Goal: Book appointment/travel/reservation

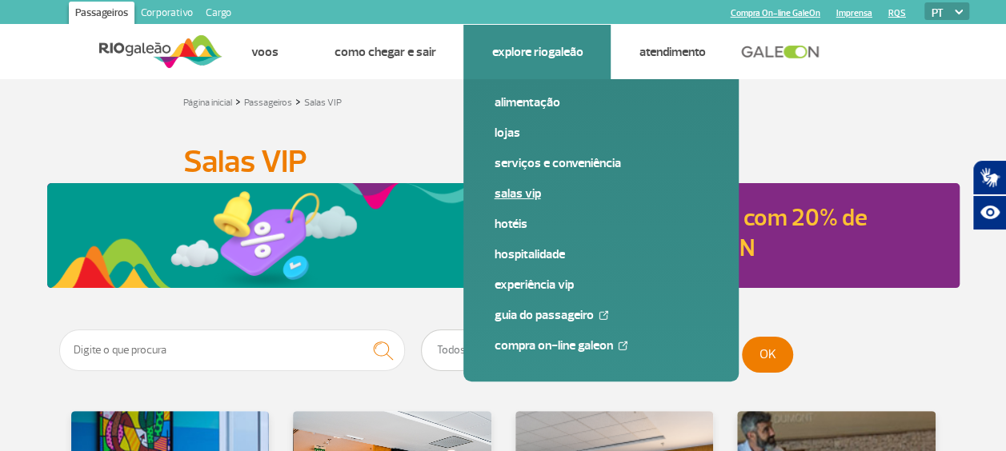
click at [519, 192] on link "Salas VIP" at bounding box center [601, 194] width 215 height 18
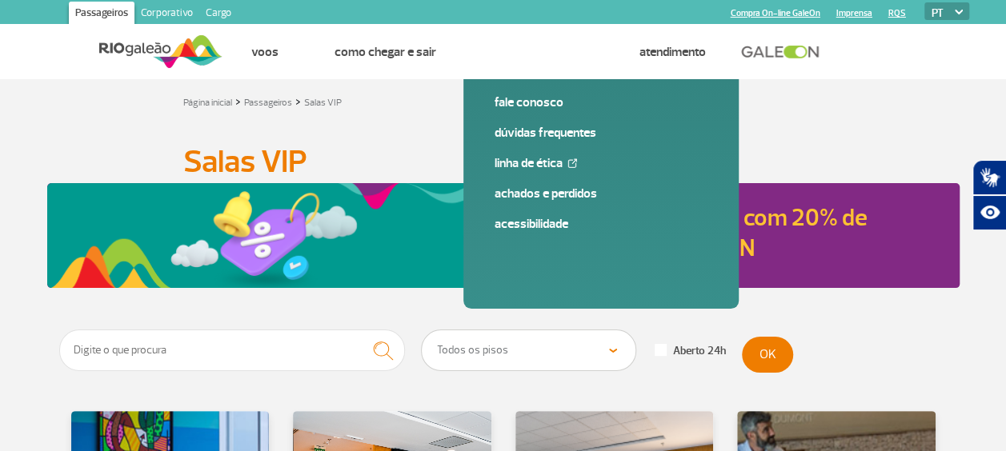
scroll to position [320, 0]
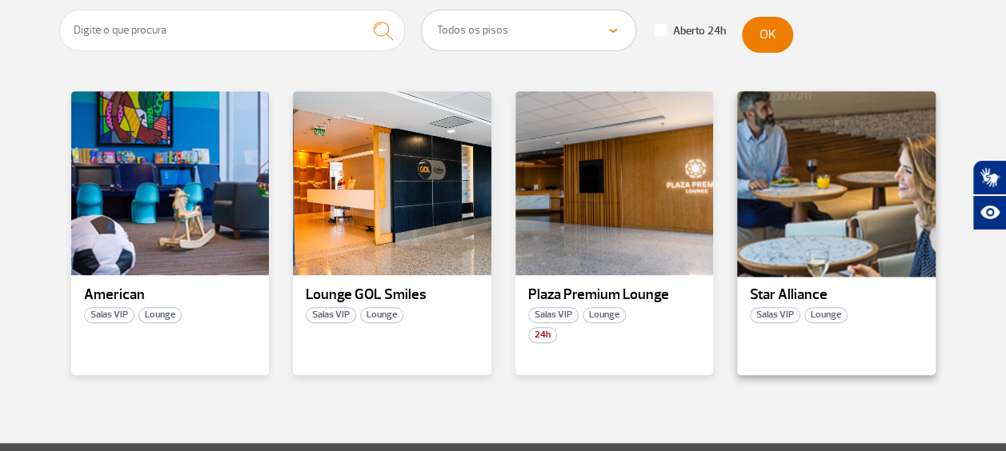
click at [872, 242] on div at bounding box center [837, 184] width 202 height 188
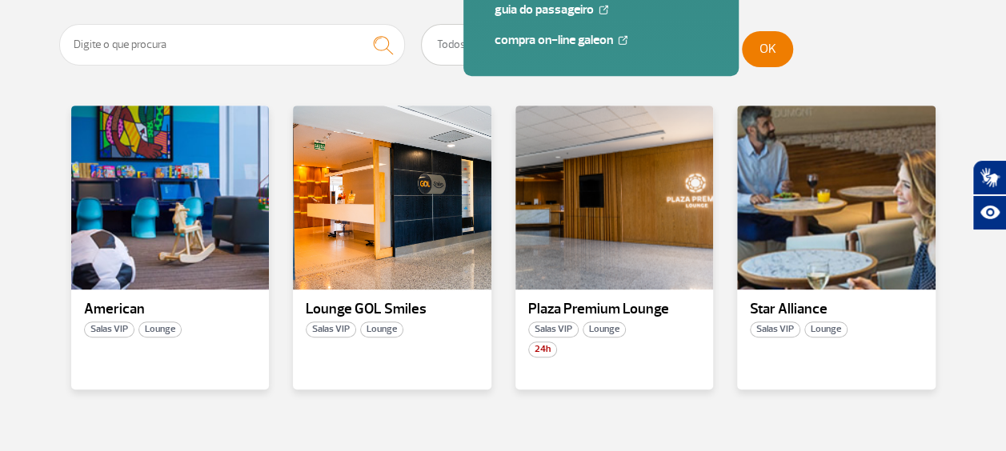
scroll to position [320, 0]
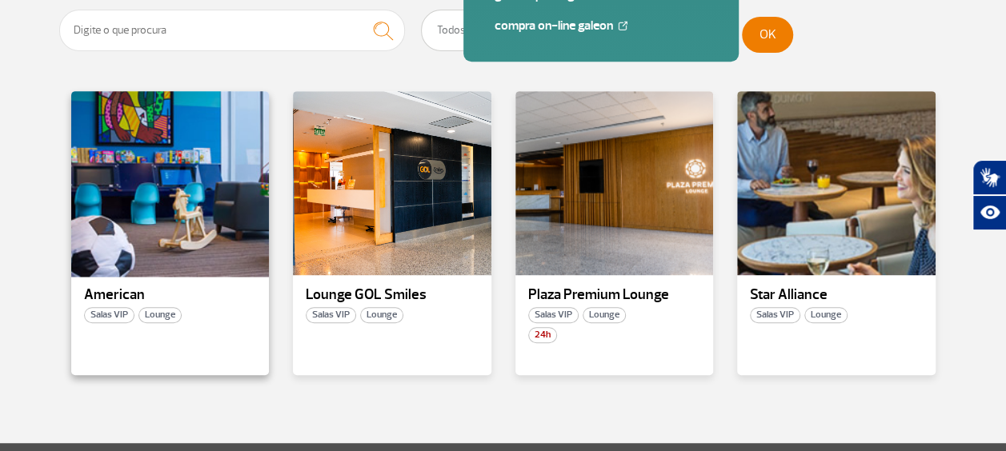
click at [218, 256] on div at bounding box center [170, 184] width 202 height 188
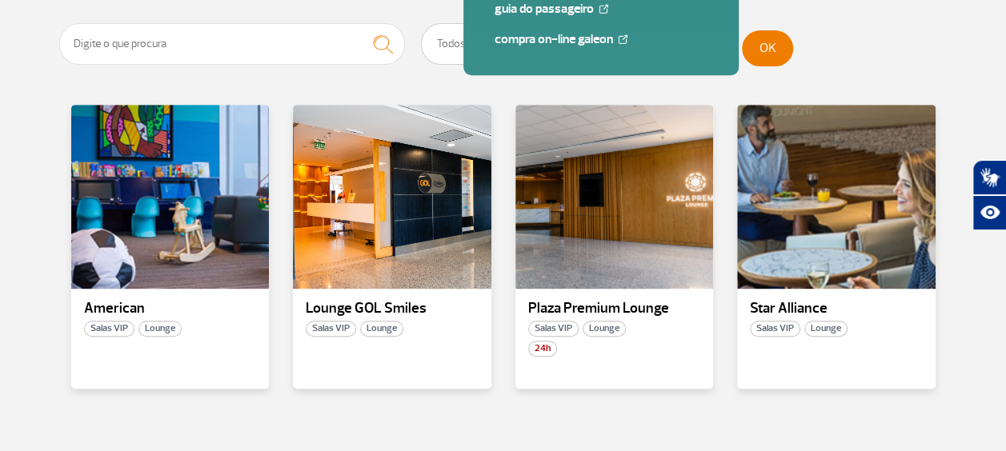
scroll to position [400, 0]
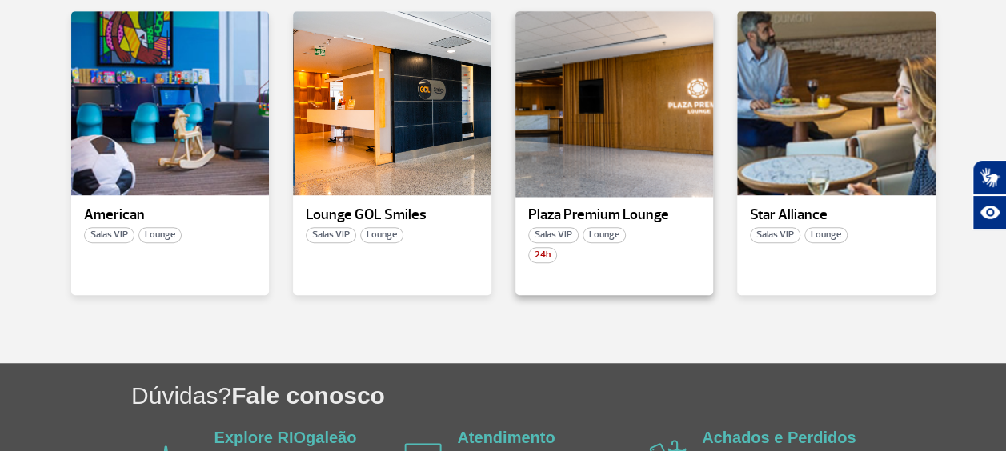
click at [593, 165] on div at bounding box center [614, 104] width 202 height 188
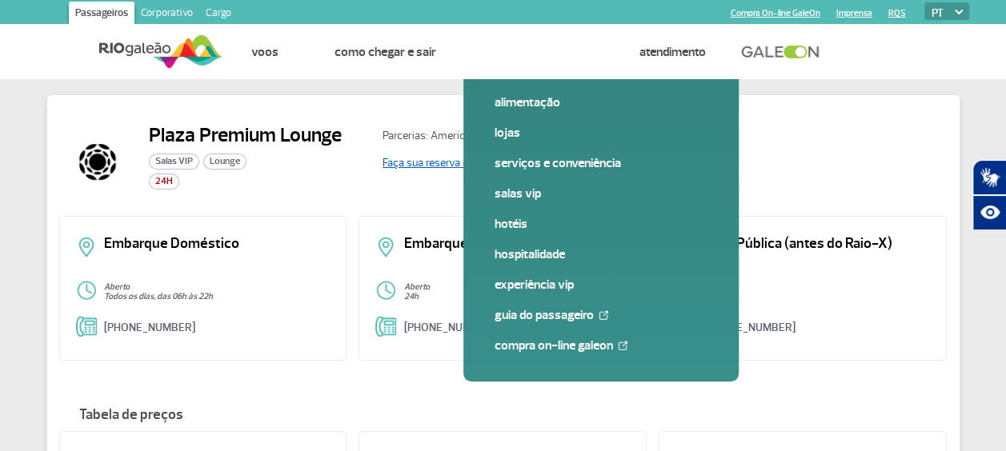
click at [453, 161] on link "Faça sua reserva online" at bounding box center [437, 163] width 108 height 14
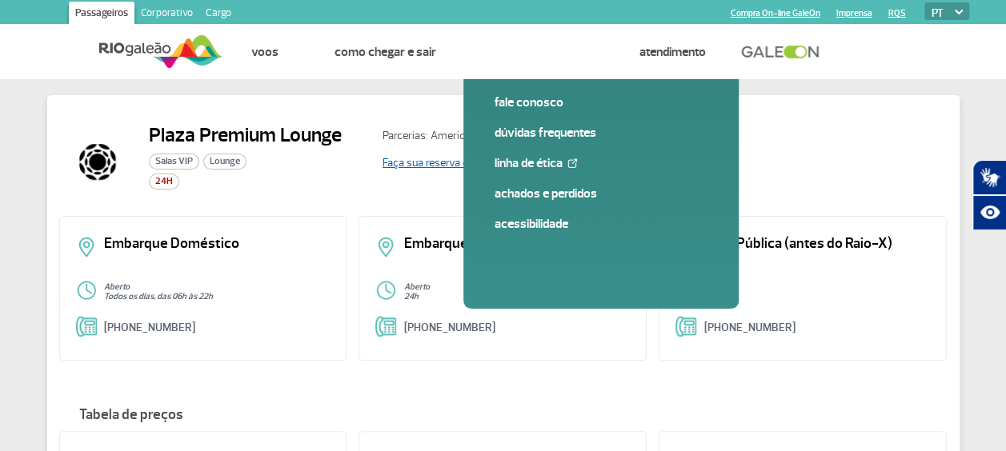
click at [449, 167] on link "Faça sua reserva online" at bounding box center [437, 163] width 108 height 14
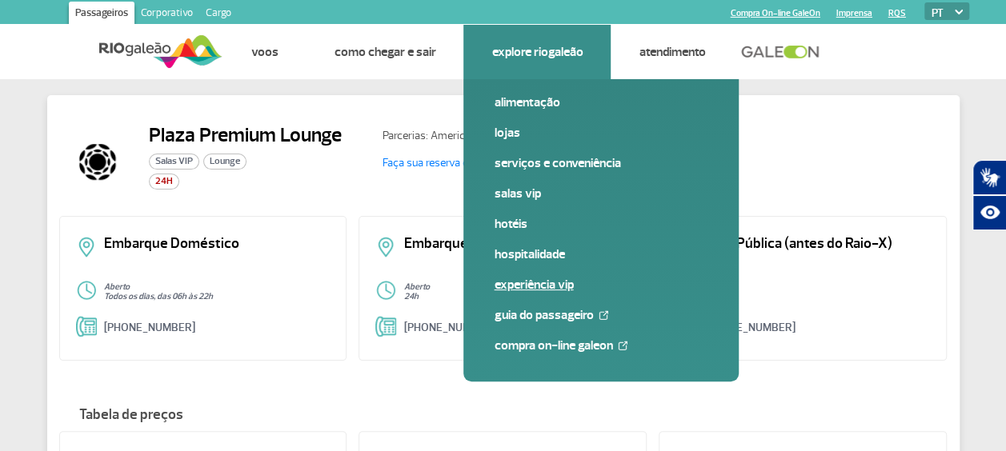
click at [517, 287] on link "Experiência VIP" at bounding box center [601, 285] width 215 height 18
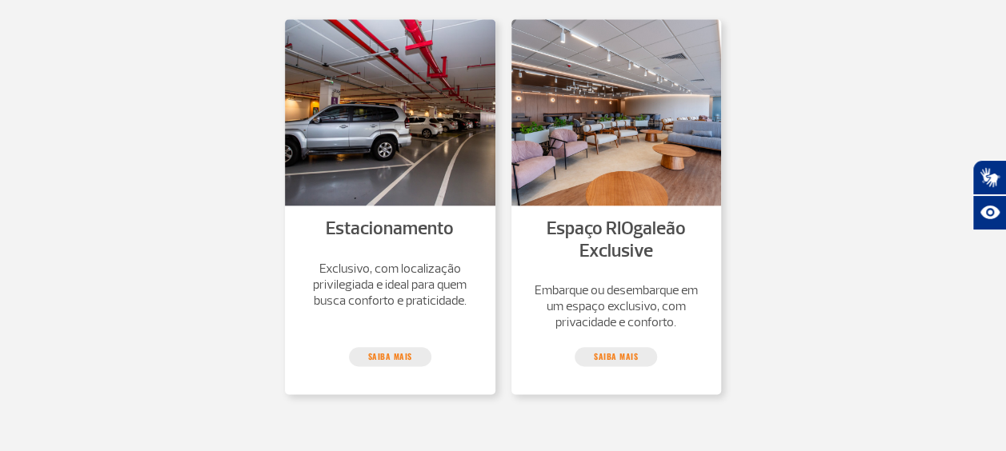
scroll to position [800, 0]
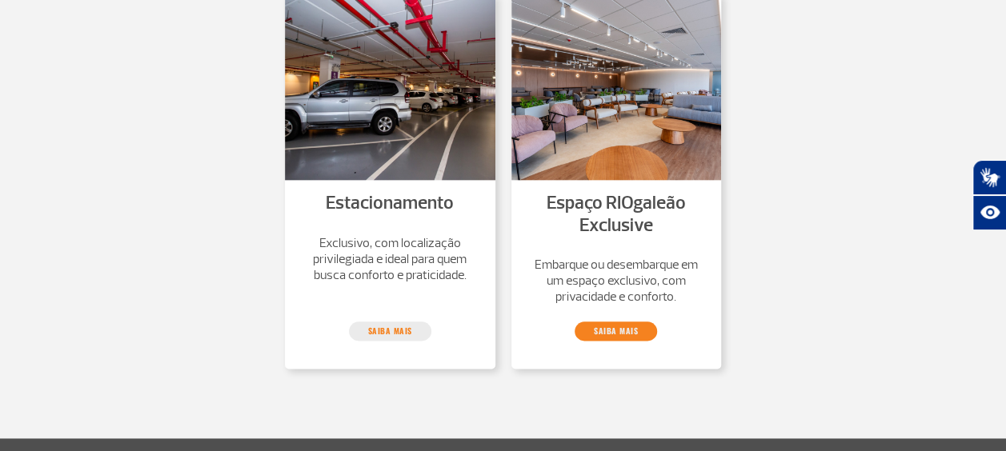
click at [618, 330] on link "saiba mais" at bounding box center [616, 331] width 82 height 19
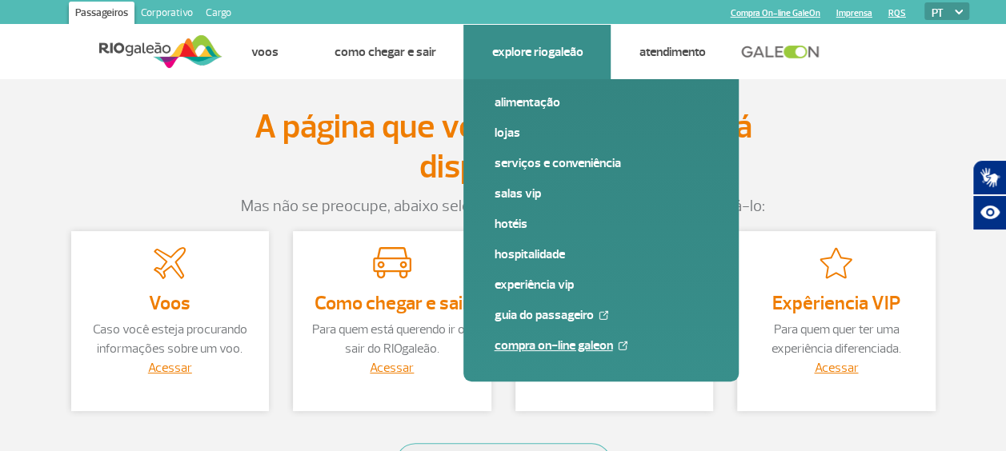
click at [538, 343] on link "Compra On-line GaleOn" at bounding box center [601, 346] width 215 height 18
click at [514, 191] on link "Salas VIP" at bounding box center [601, 194] width 215 height 18
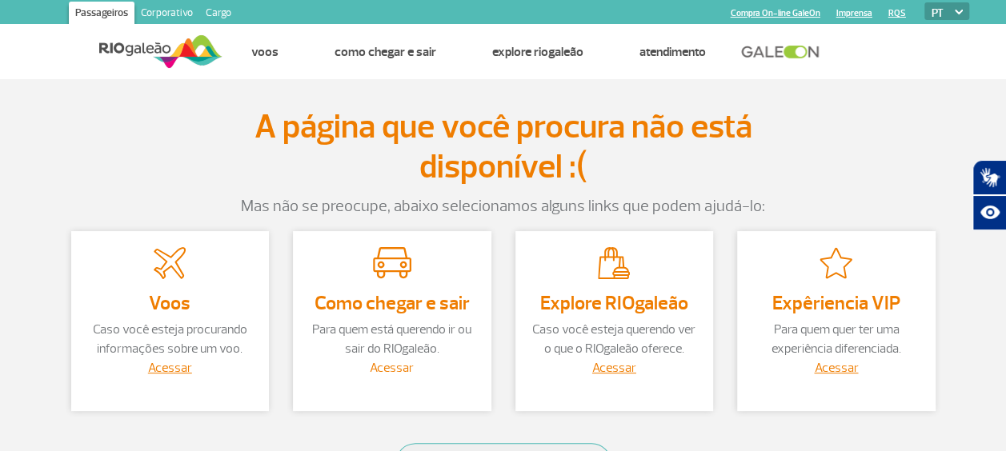
click at [398, 366] on link "Acessar" at bounding box center [392, 368] width 44 height 16
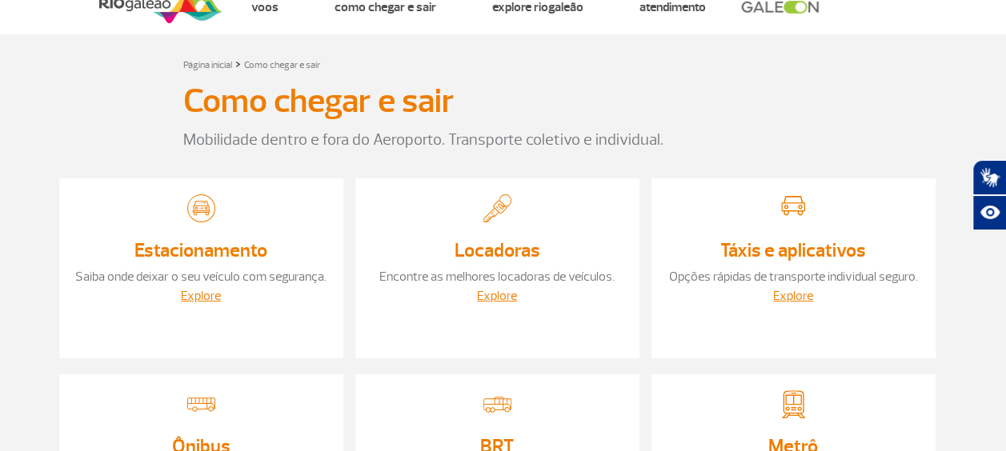
scroll to position [80, 0]
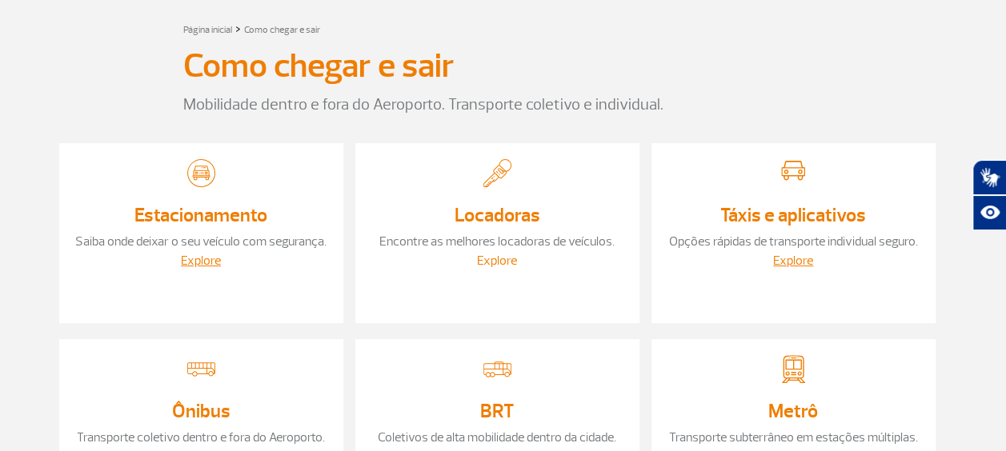
click at [495, 265] on link "Explore" at bounding box center [497, 261] width 40 height 16
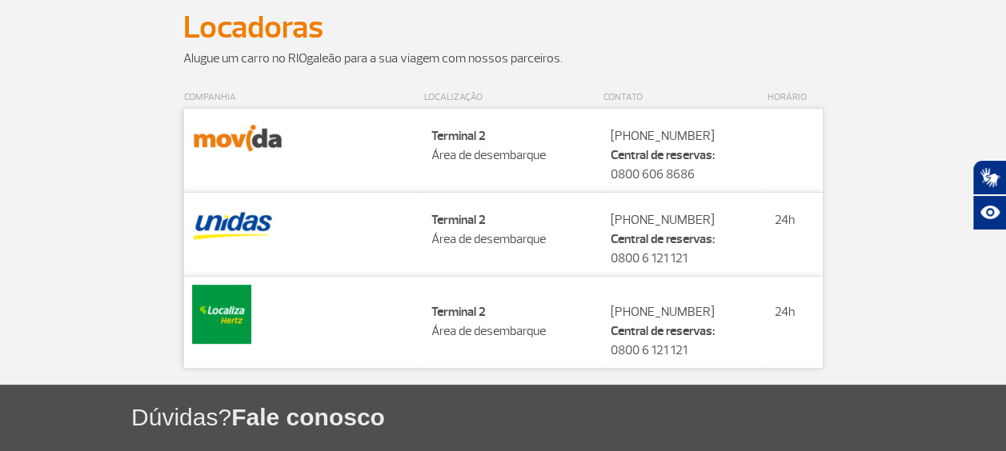
scroll to position [160, 0]
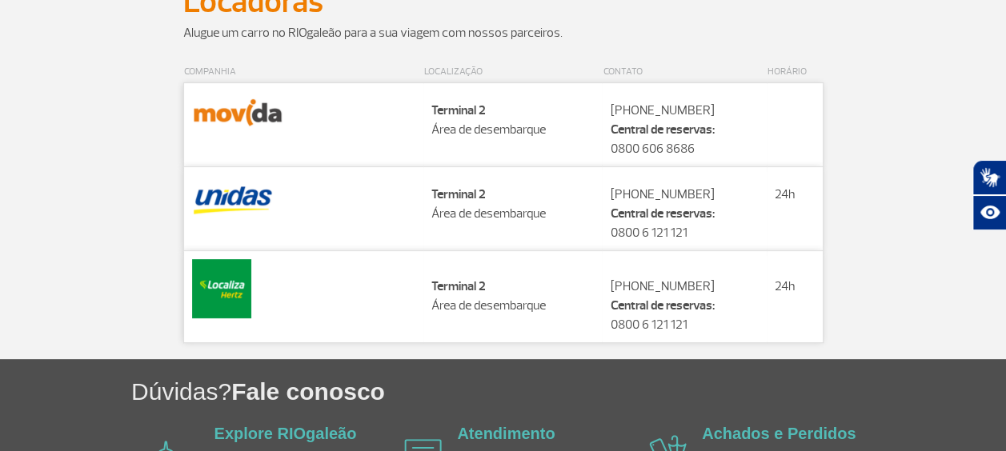
click at [240, 116] on img at bounding box center [238, 112] width 92 height 43
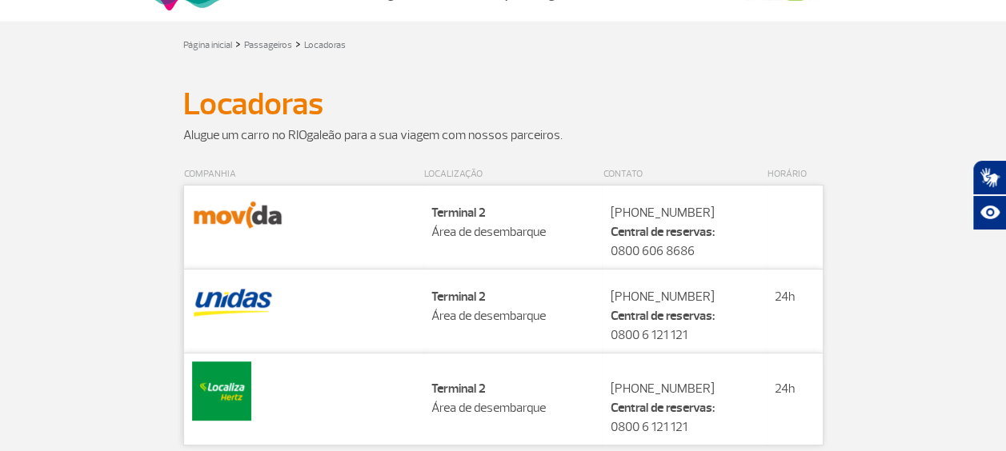
scroll to position [0, 0]
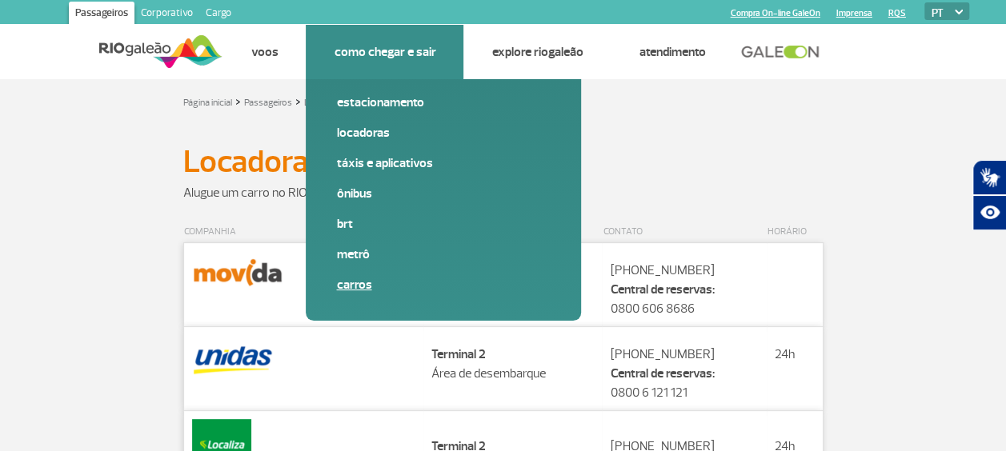
click at [351, 285] on link "Carros" at bounding box center [443, 285] width 215 height 18
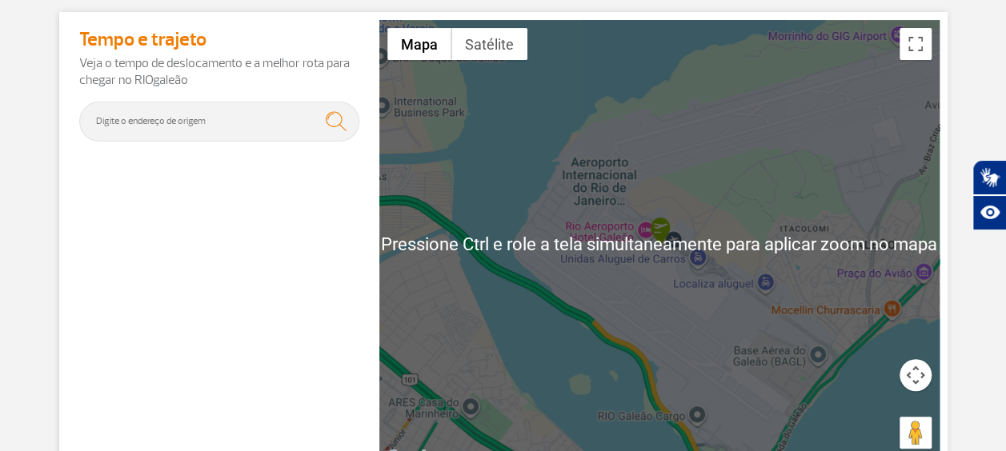
scroll to position [240, 0]
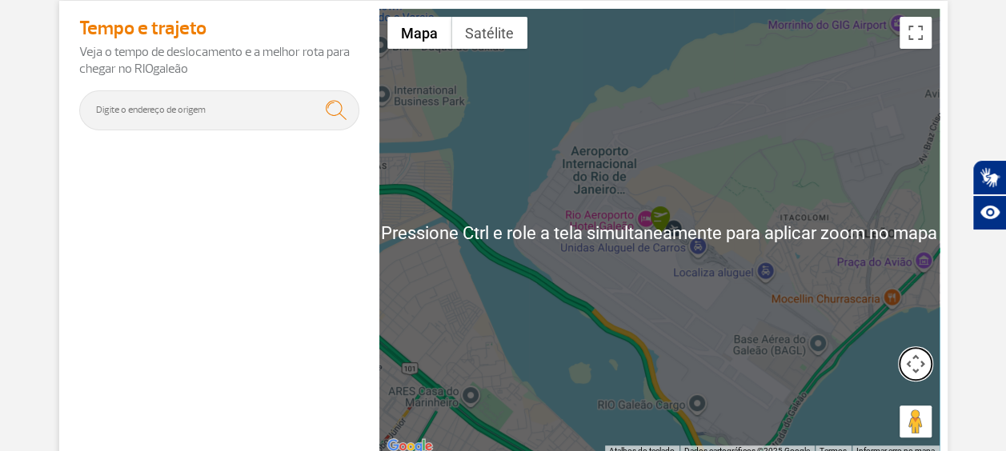
click at [914, 367] on button "Controles da câmera no mapa" at bounding box center [916, 364] width 32 height 32
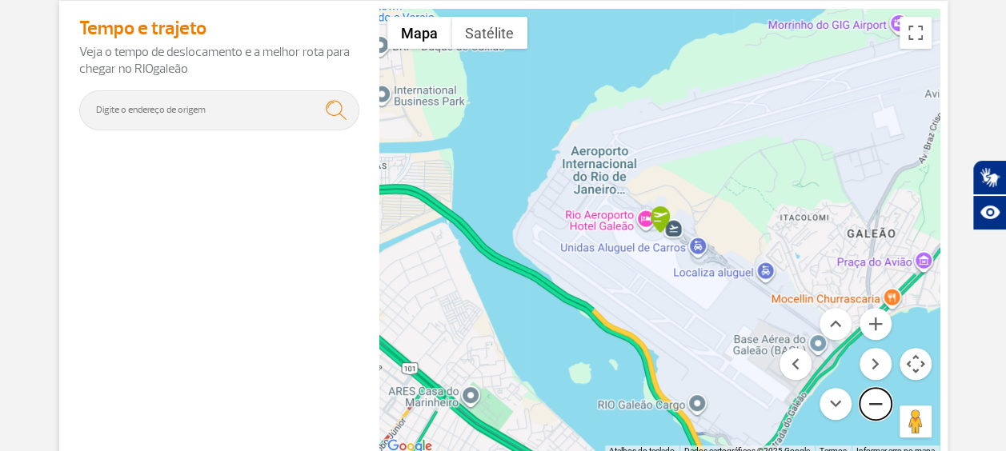
click at [879, 401] on button "Diminuir o zoom" at bounding box center [876, 404] width 32 height 32
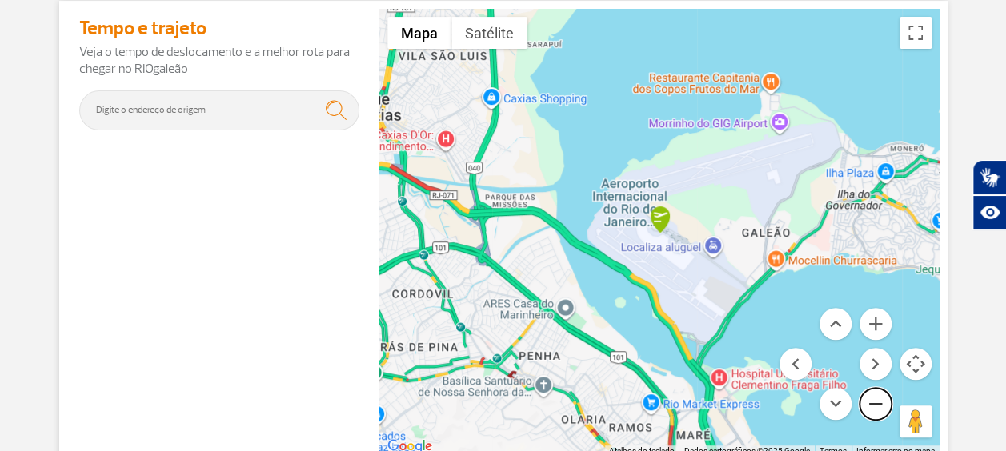
click at [879, 401] on button "Diminuir o zoom" at bounding box center [876, 404] width 32 height 32
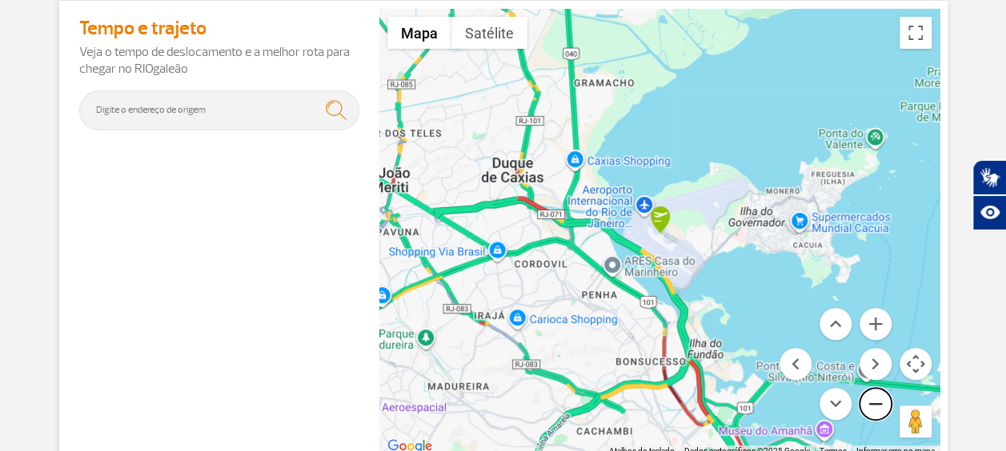
click at [879, 401] on button "Diminuir o zoom" at bounding box center [876, 404] width 32 height 32
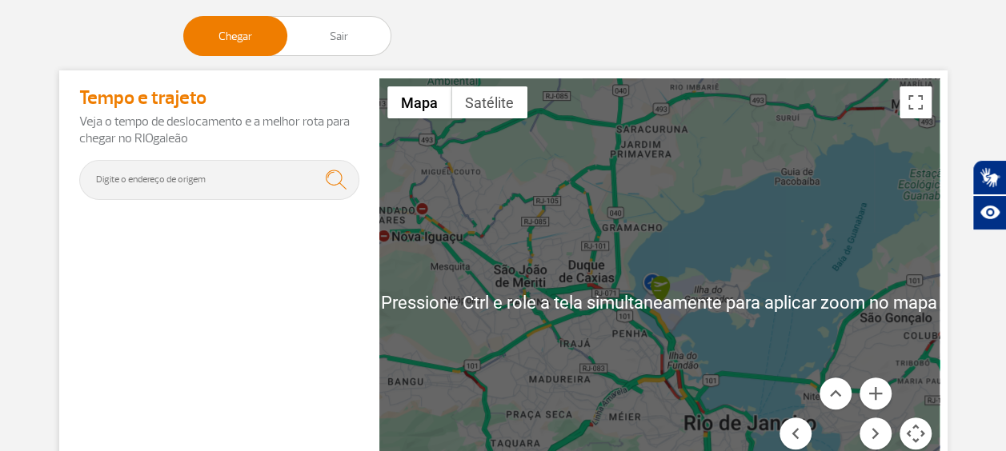
scroll to position [160, 0]
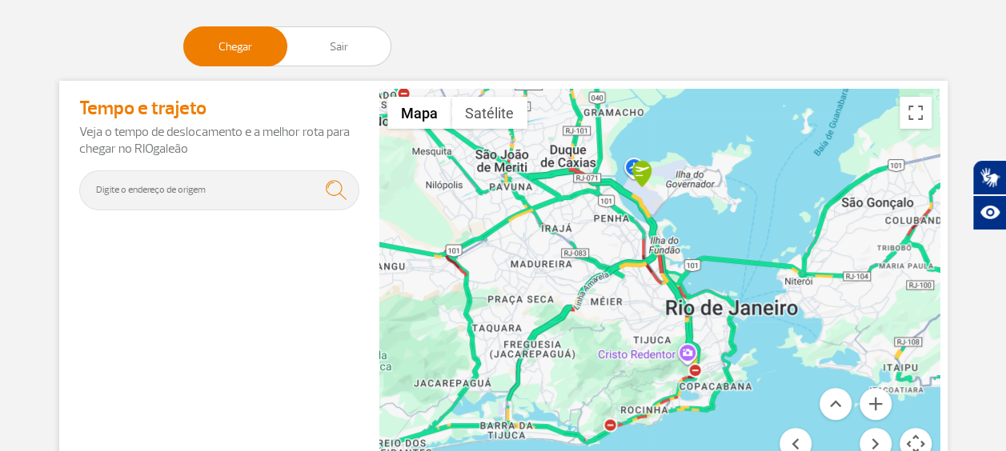
drag, startPoint x: 754, startPoint y: 332, endPoint x: 736, endPoint y: 201, distance: 132.4
click at [736, 201] on div at bounding box center [659, 313] width 560 height 448
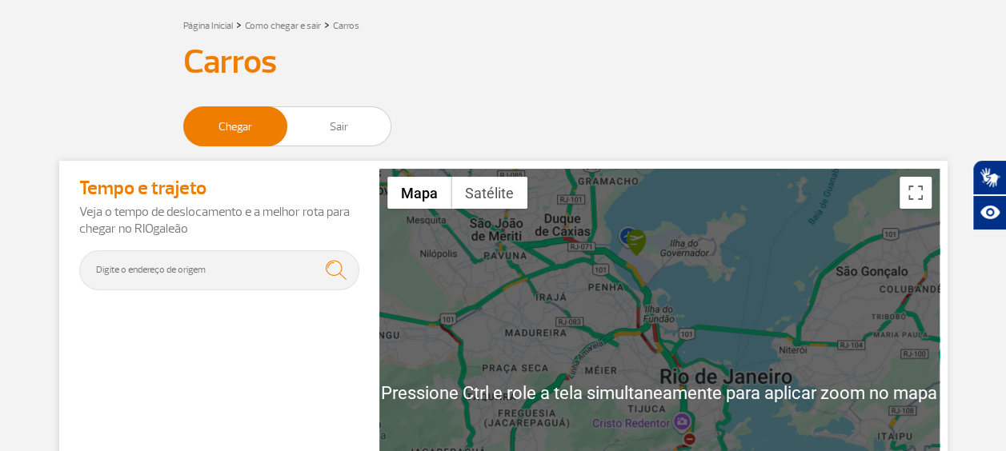
scroll to position [240, 0]
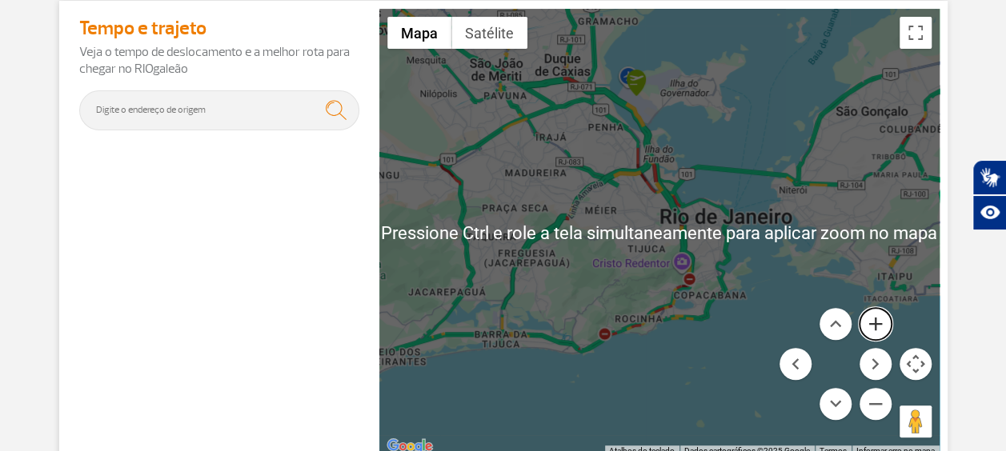
click at [875, 327] on button "Aumentar o zoom" at bounding box center [876, 324] width 32 height 32
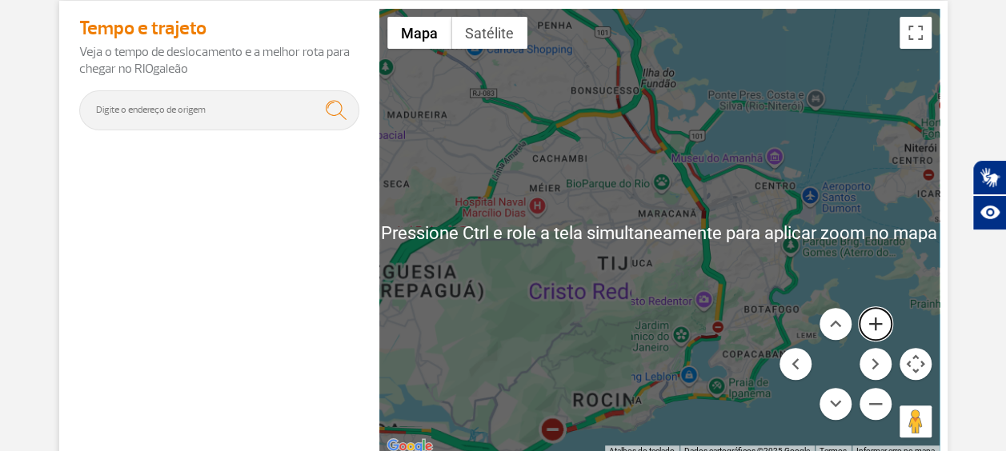
click at [875, 327] on button "Aumentar o zoom" at bounding box center [876, 324] width 32 height 32
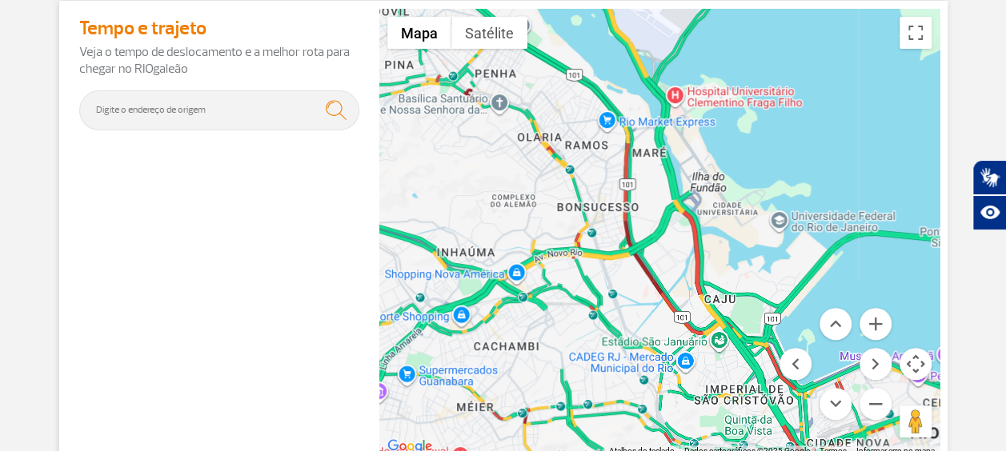
drag, startPoint x: 720, startPoint y: 79, endPoint x: 772, endPoint y: 351, distance: 276.1
click at [772, 351] on div at bounding box center [659, 233] width 560 height 448
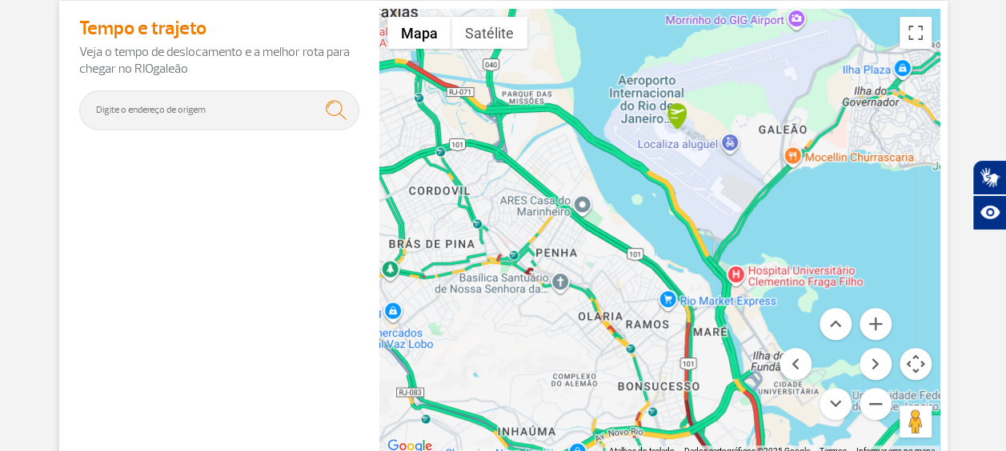
drag, startPoint x: 694, startPoint y: 72, endPoint x: 759, endPoint y: 245, distance: 184.6
click at [759, 245] on div at bounding box center [659, 233] width 560 height 448
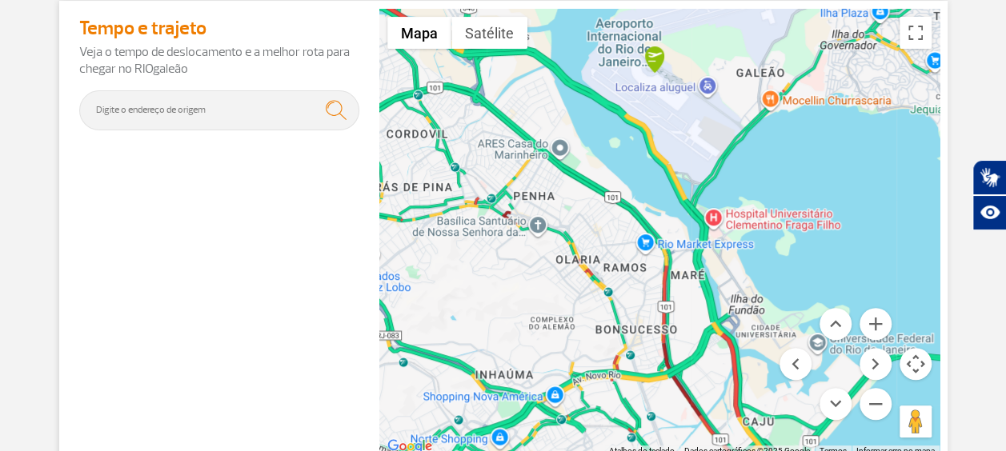
drag, startPoint x: 769, startPoint y: 260, endPoint x: 740, endPoint y: 180, distance: 85.3
click at [740, 180] on div at bounding box center [659, 233] width 560 height 448
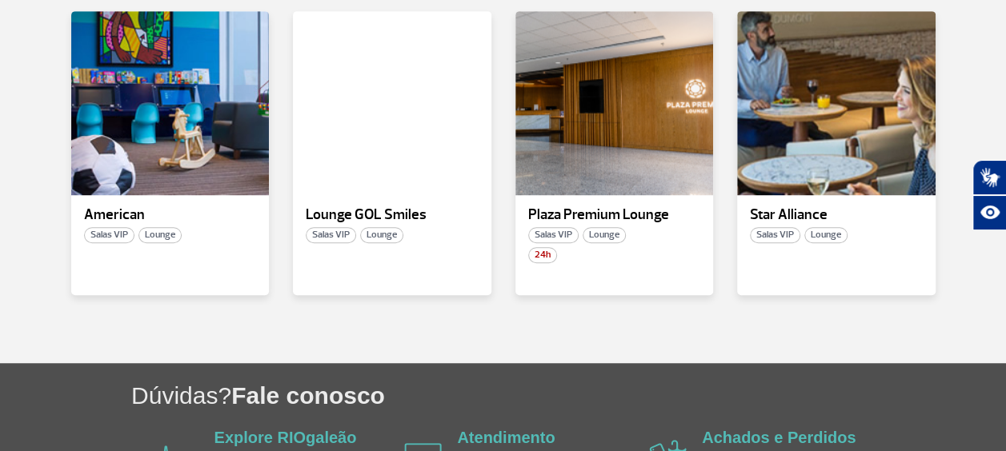
scroll to position [320, 0]
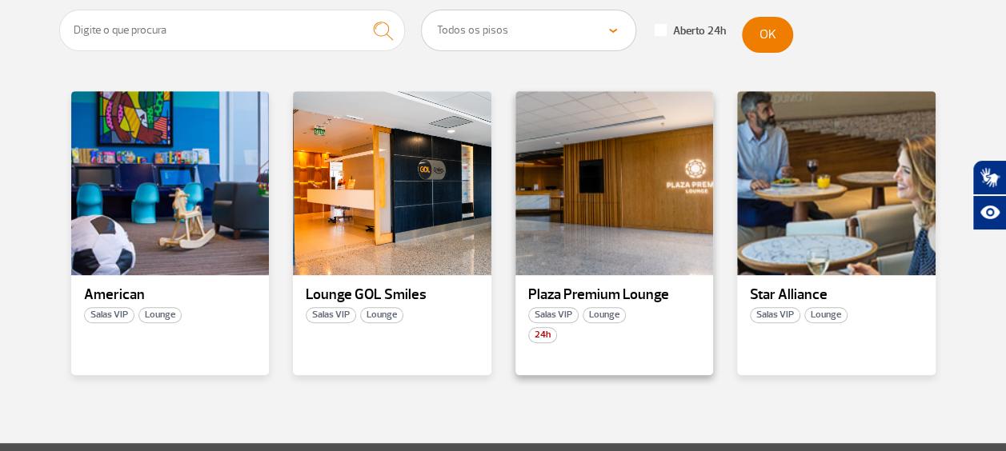
click at [594, 295] on p "Plaza Premium Lounge" at bounding box center [614, 295] width 173 height 16
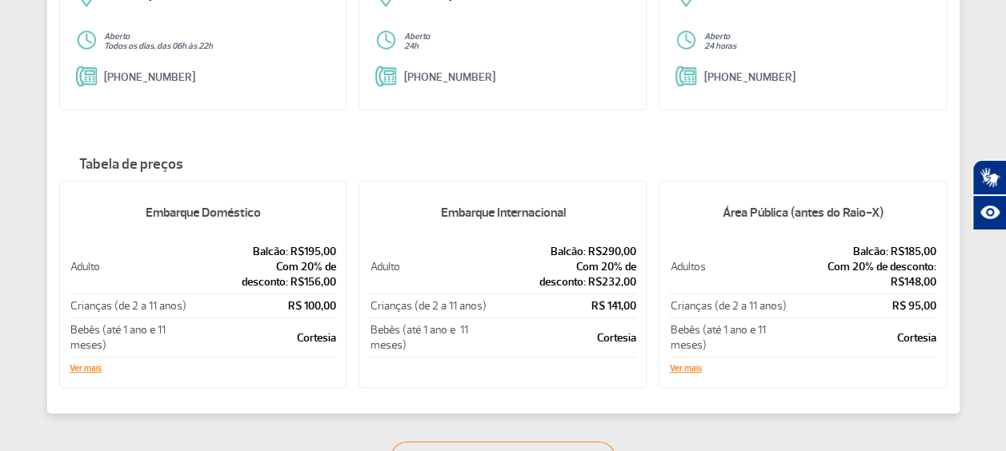
scroll to position [272, 0]
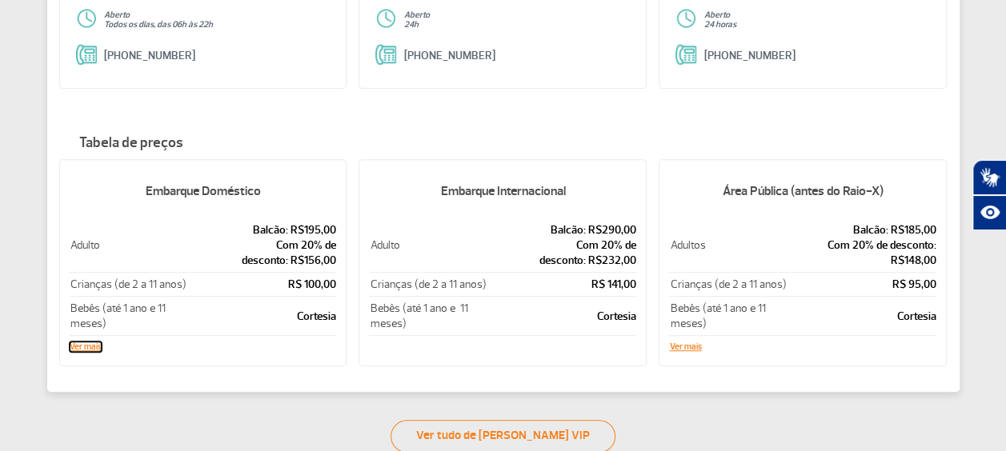
click at [88, 344] on button "Ver mais" at bounding box center [86, 348] width 32 height 10
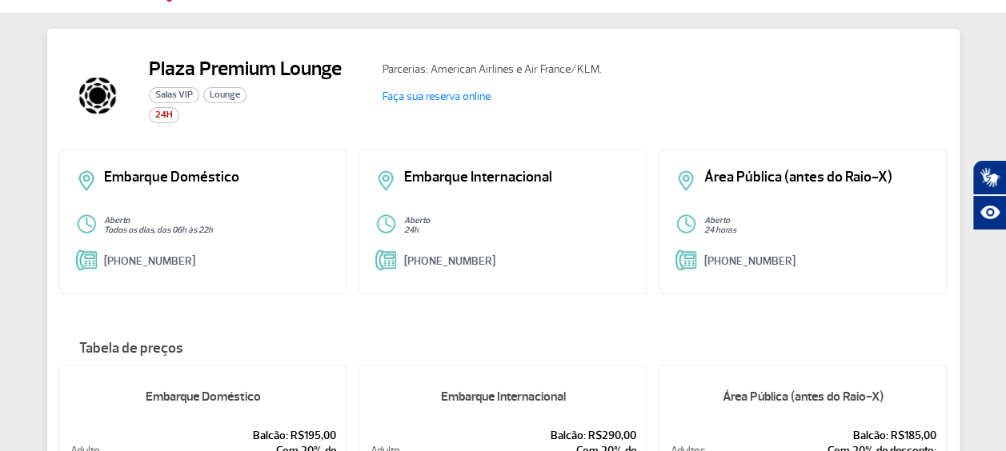
scroll to position [32, 0]
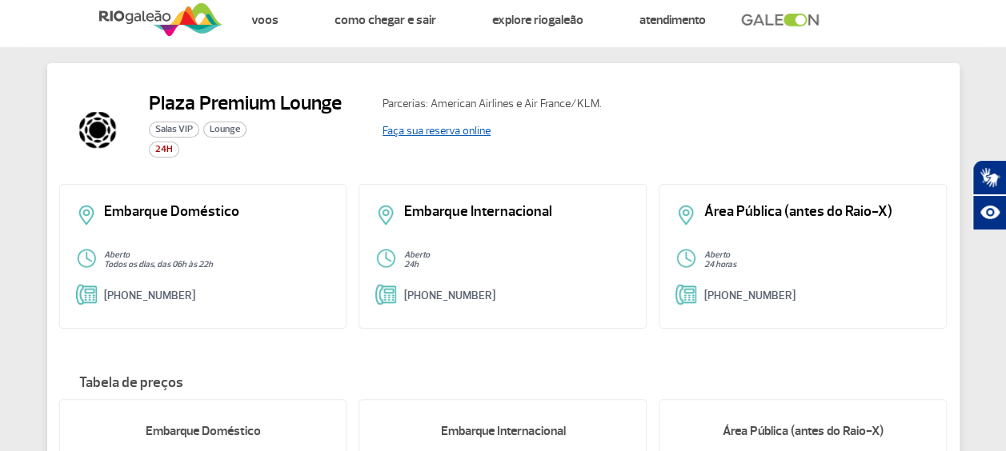
click at [427, 128] on link "Faça sua reserva online" at bounding box center [437, 131] width 108 height 14
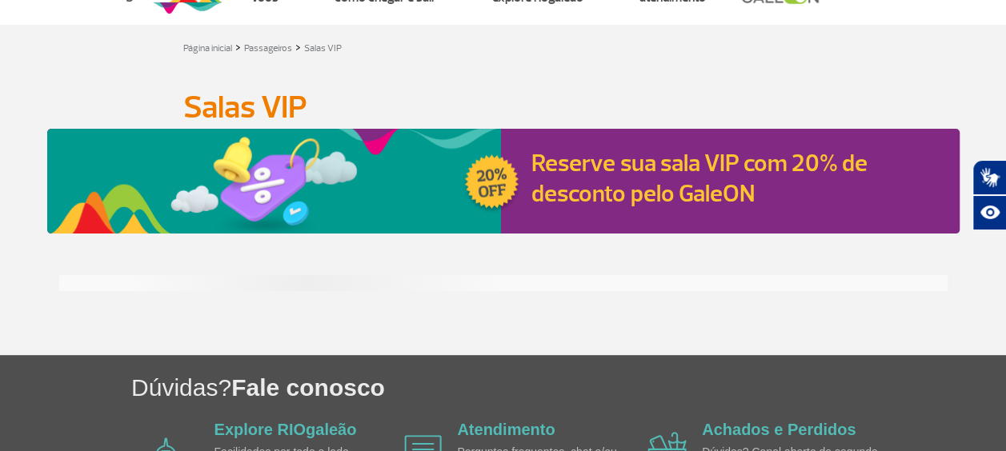
scroll to position [80, 0]
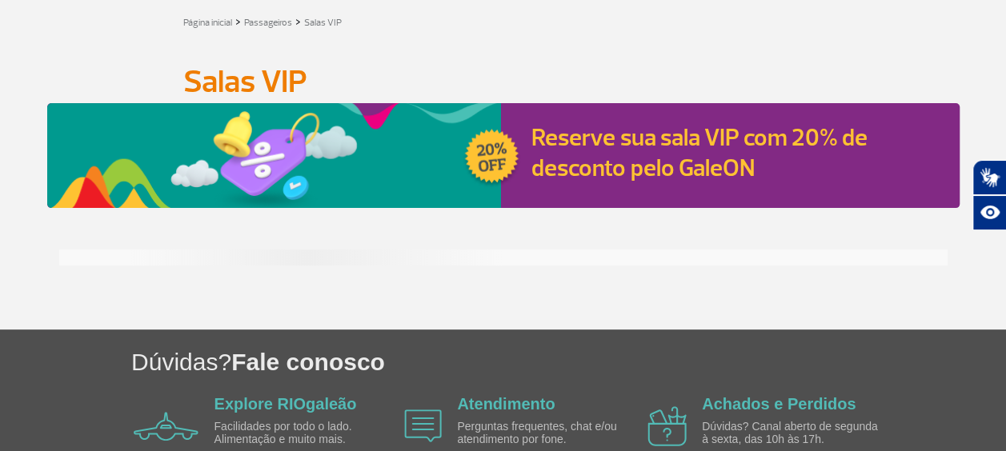
click at [600, 171] on link "Reserve sua sala VIP com 20% de desconto pelo GaleON" at bounding box center [698, 152] width 335 height 61
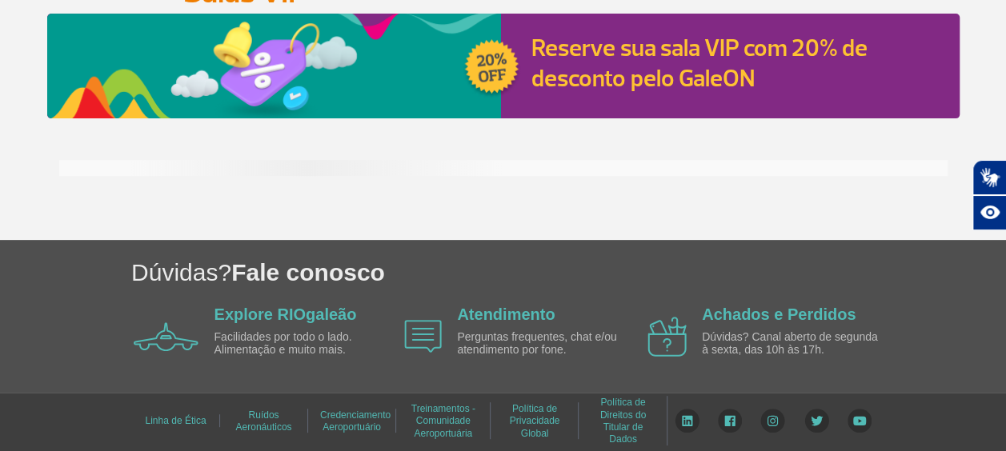
scroll to position [0, 0]
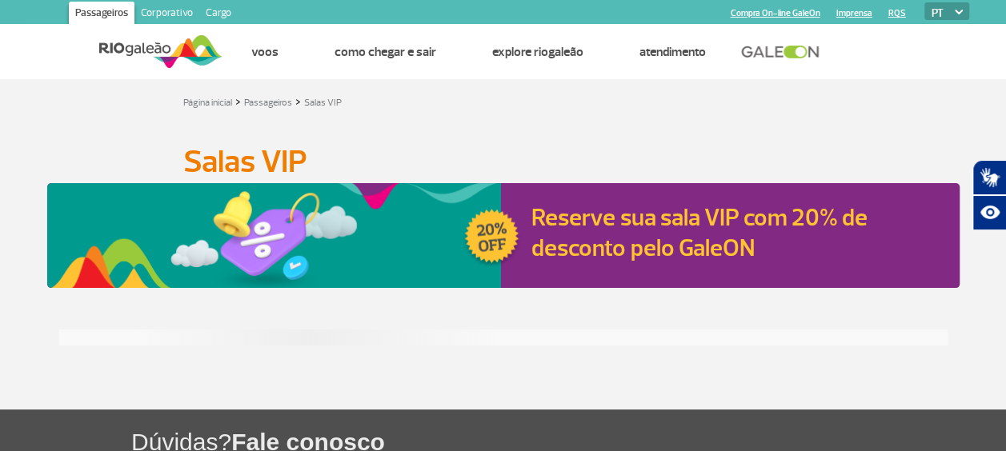
click at [583, 237] on link "Reserve sua sala VIP com 20% de desconto pelo GaleON" at bounding box center [698, 233] width 335 height 61
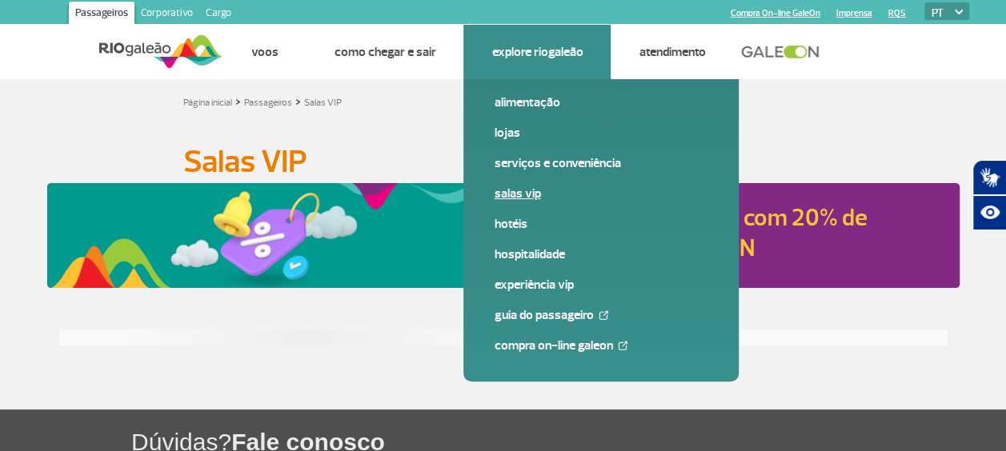
click at [515, 195] on link "Salas VIP" at bounding box center [601, 194] width 215 height 18
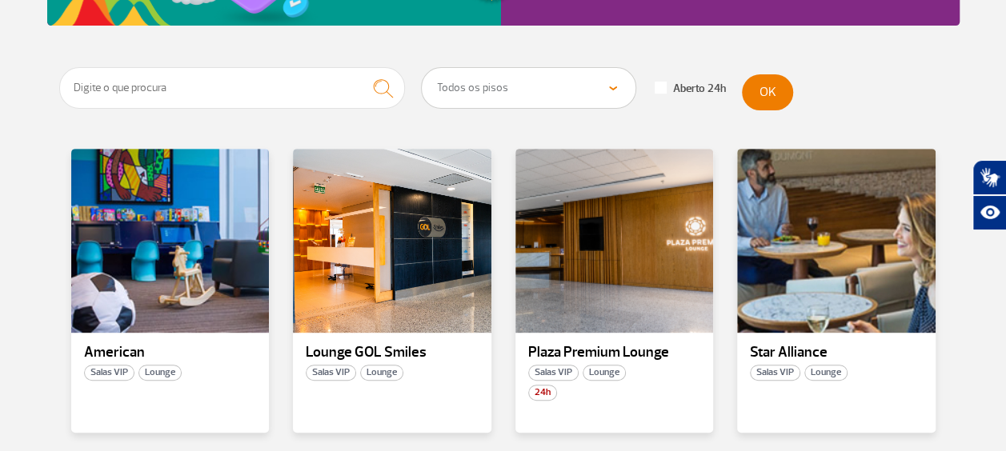
scroll to position [43, 0]
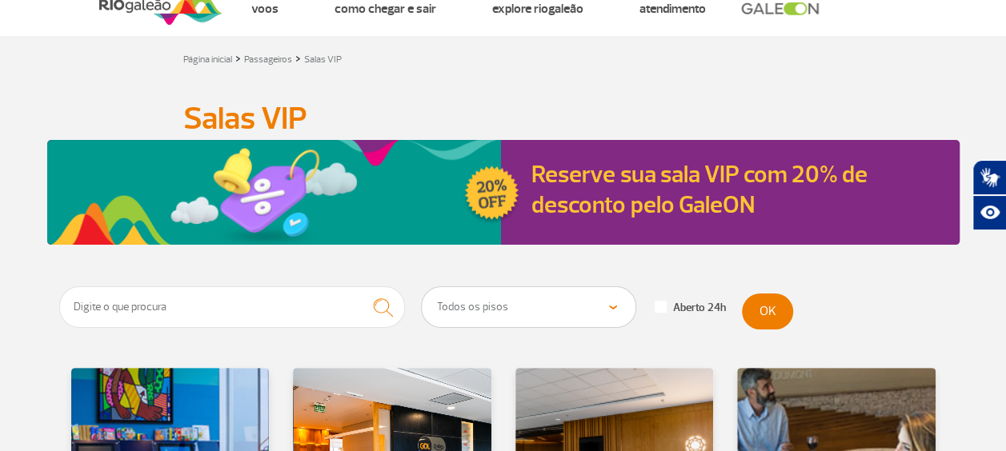
click at [591, 181] on link "Reserve sua sala VIP com 20% de desconto pelo GaleON" at bounding box center [698, 189] width 335 height 61
